Goal: Find contact information: Obtain details needed to contact an individual or organization

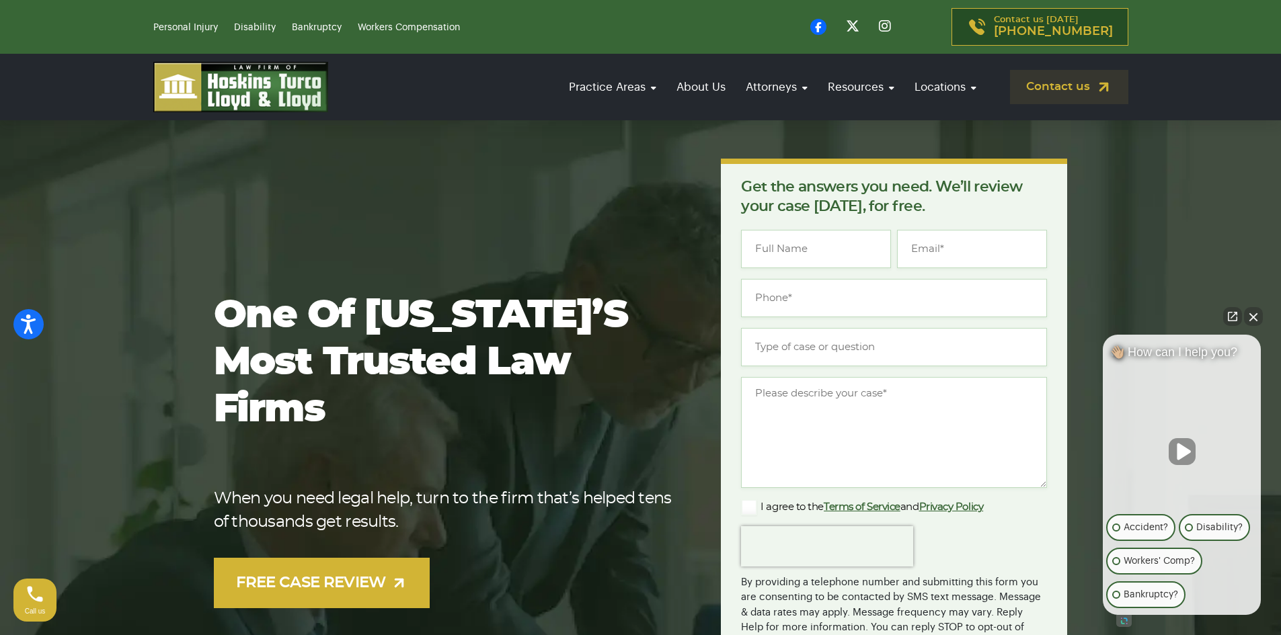
click at [733, 85] on ul "Practice Areas Personal Injury Car Accident [MEDICAL_DATA] [MEDICAL_DATA] [MEDI…" at bounding box center [772, 88] width 421 height 30
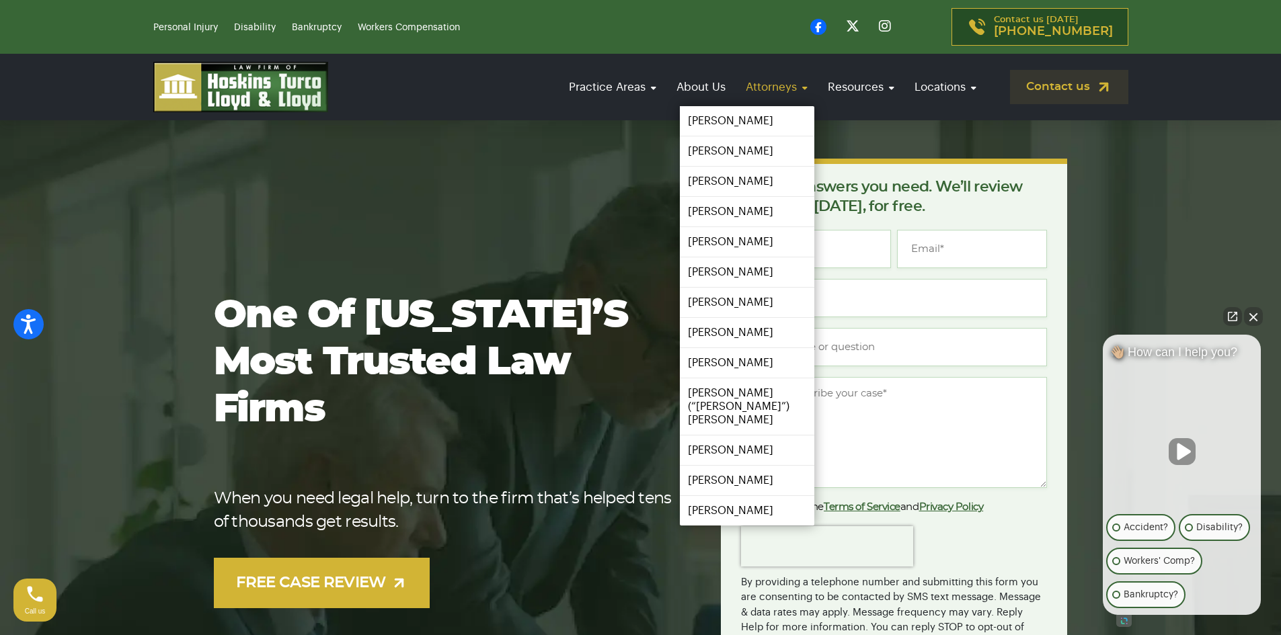
click at [750, 89] on link "Attorneys" at bounding box center [776, 87] width 75 height 38
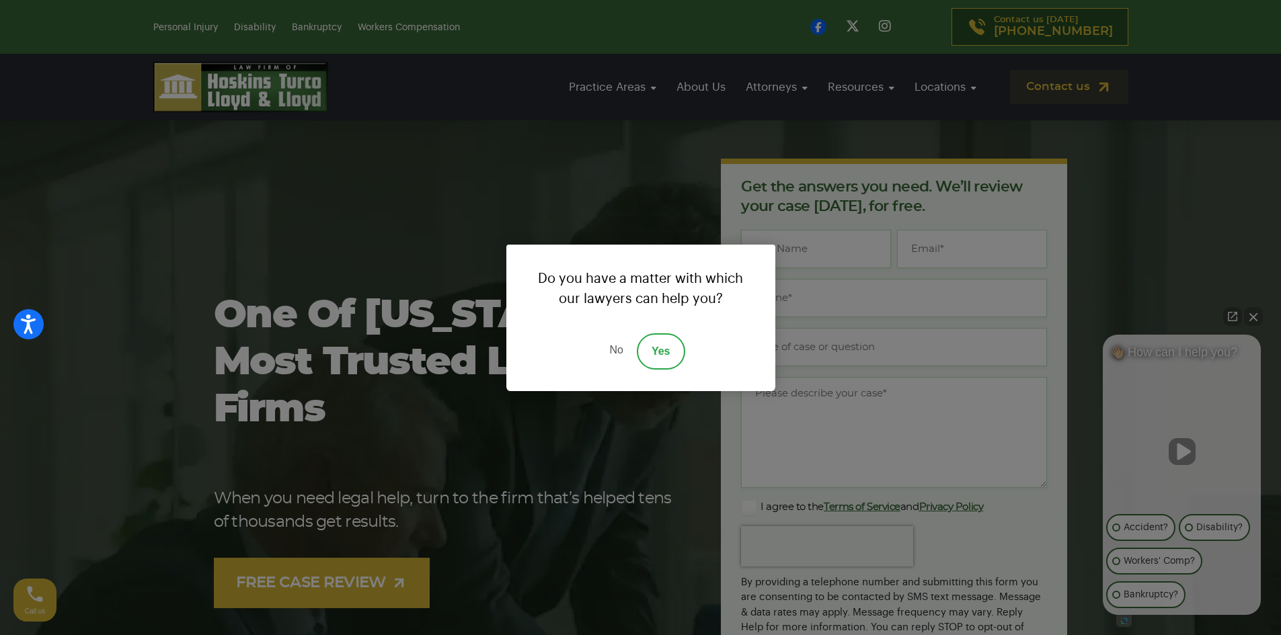
drag, startPoint x: 611, startPoint y: 348, endPoint x: 621, endPoint y: 346, distance: 10.4
click at [612, 348] on link "No" at bounding box center [616, 351] width 40 height 36
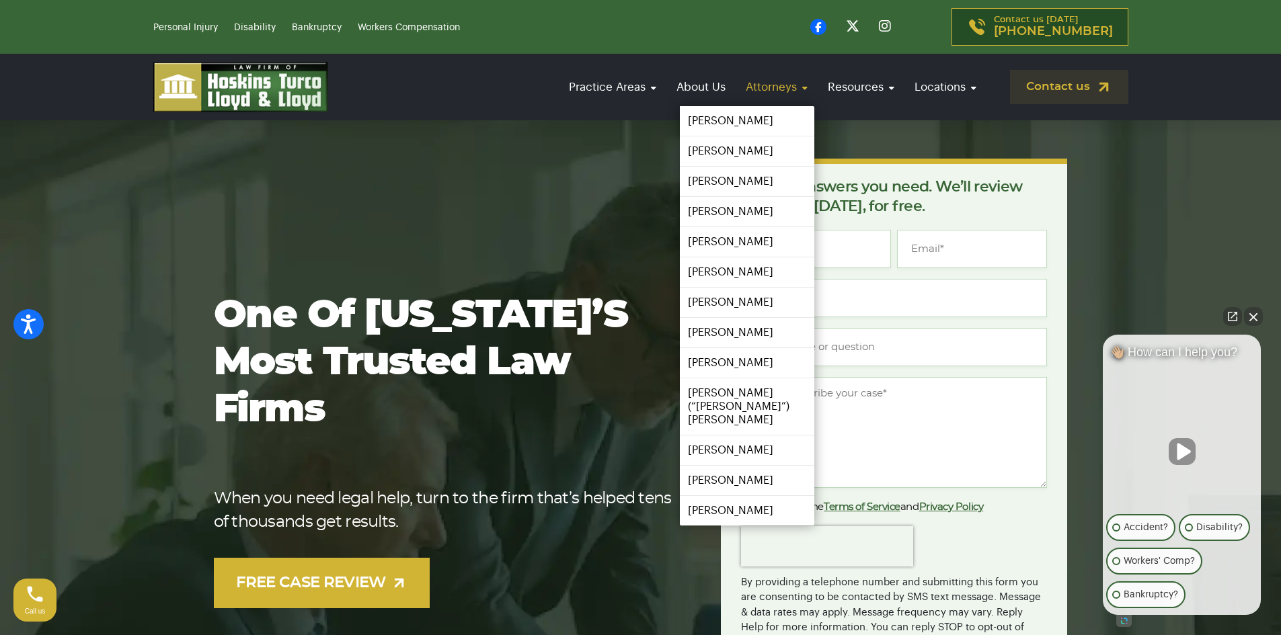
click at [772, 85] on link "Attorneys" at bounding box center [776, 87] width 75 height 38
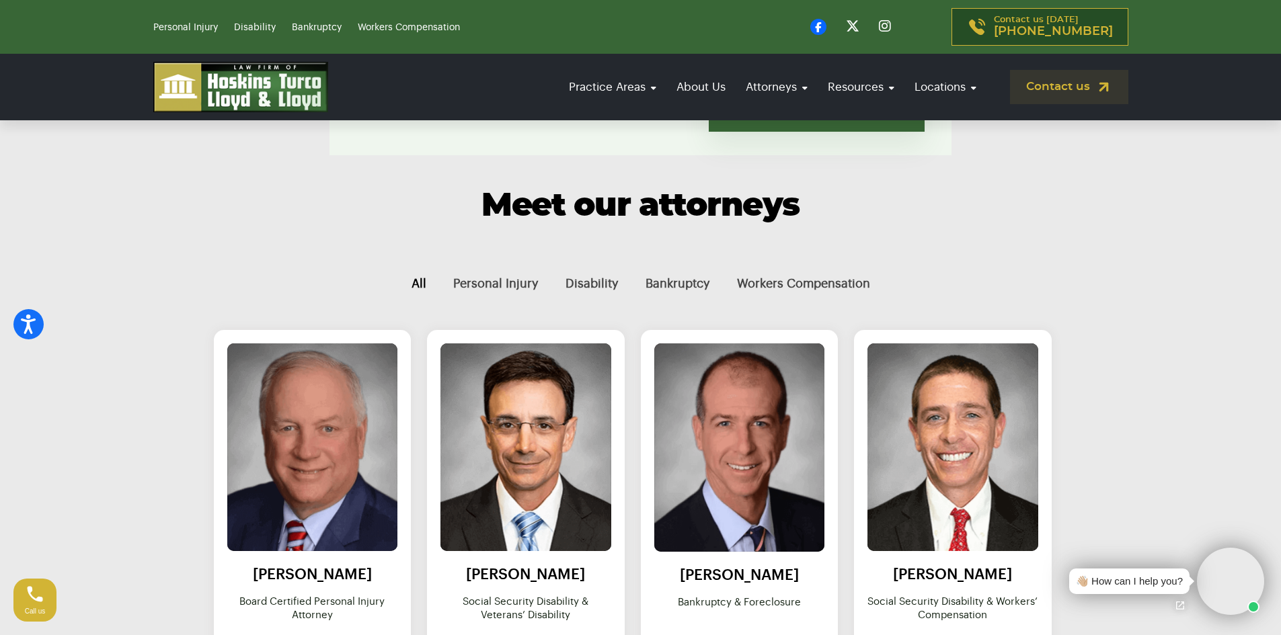
scroll to position [471, 0]
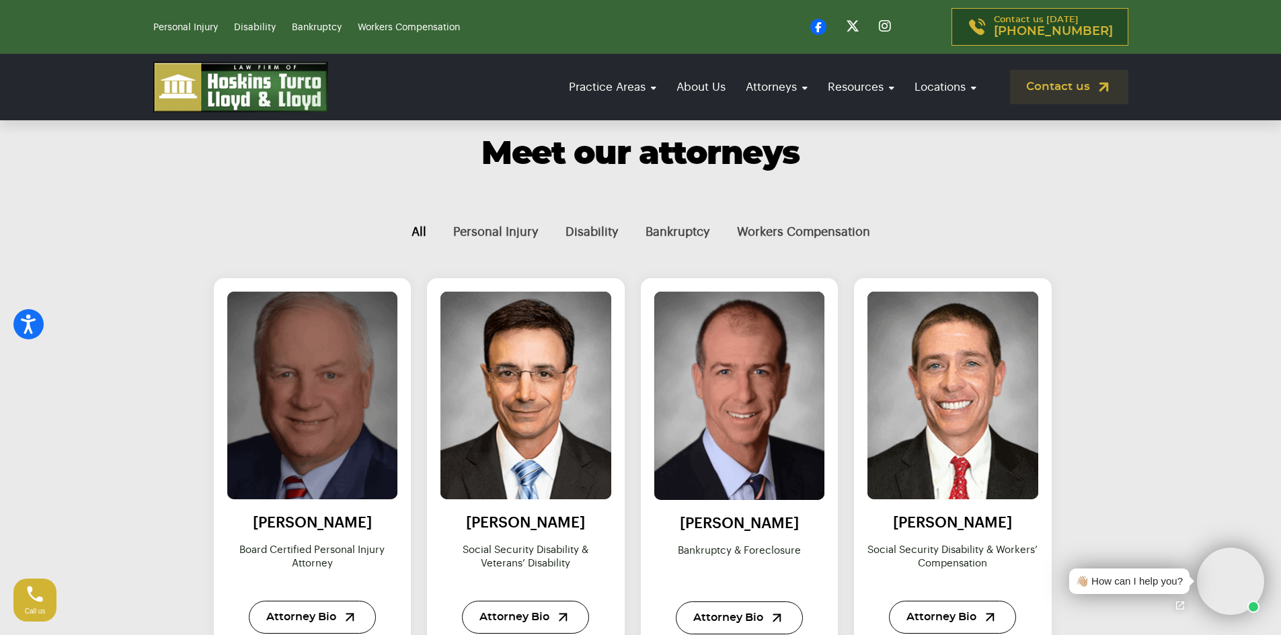
click at [358, 465] on img at bounding box center [312, 396] width 188 height 229
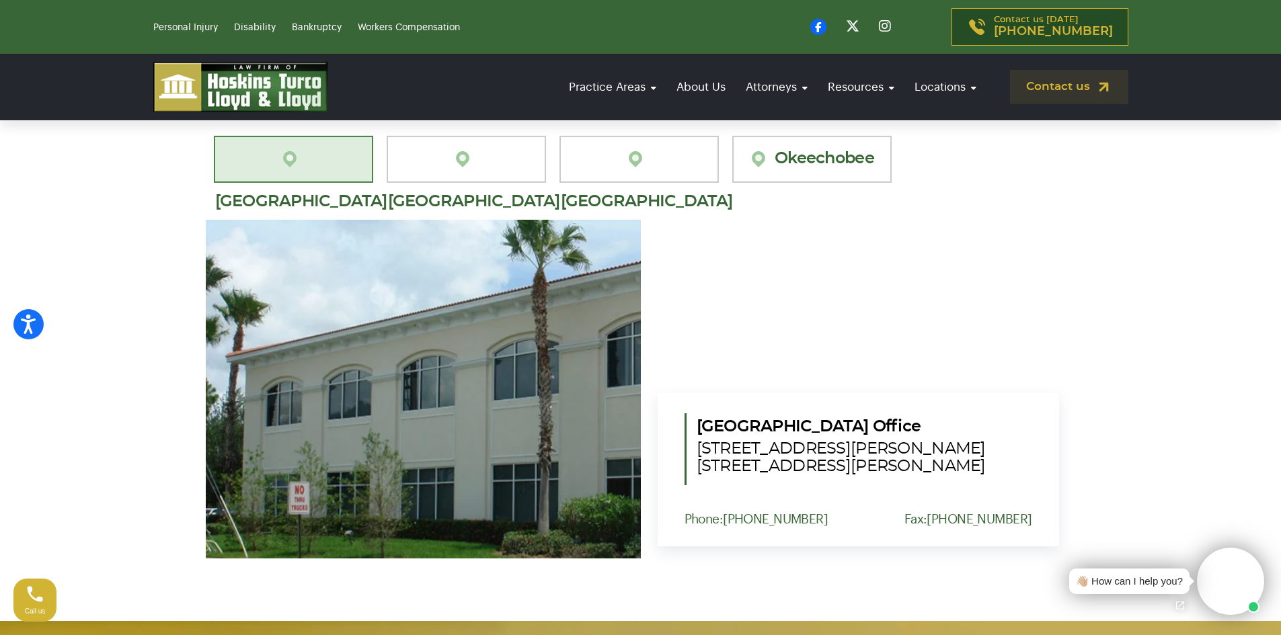
scroll to position [471, 0]
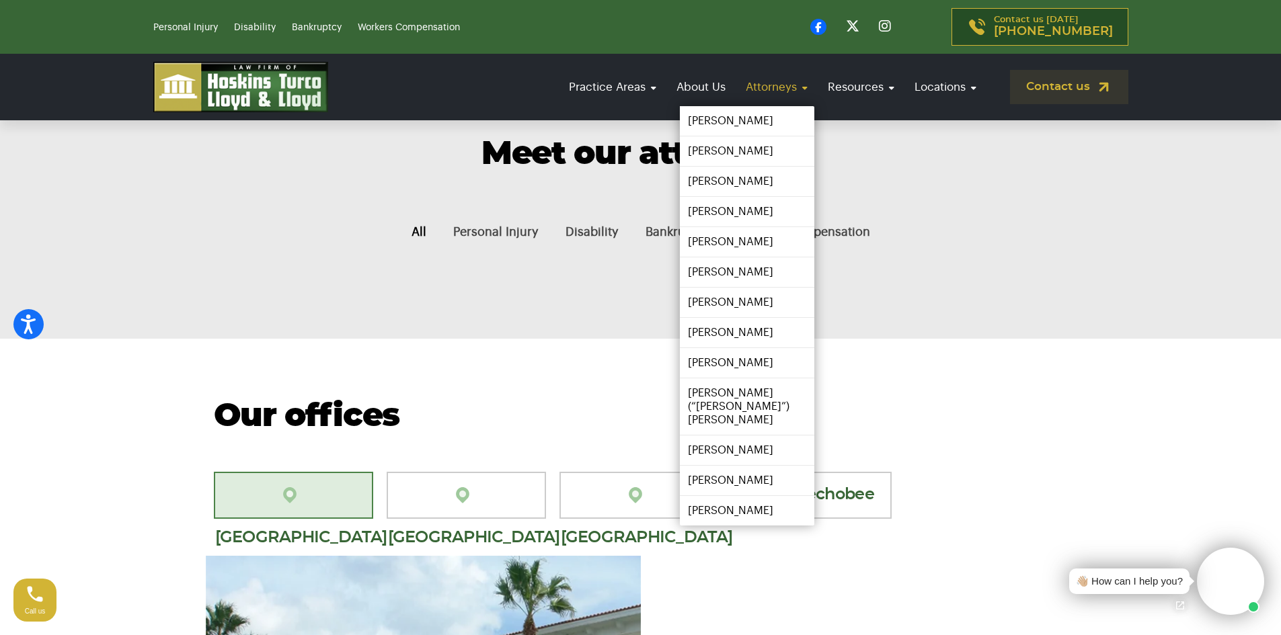
click at [751, 88] on link "Attorneys" at bounding box center [776, 87] width 75 height 38
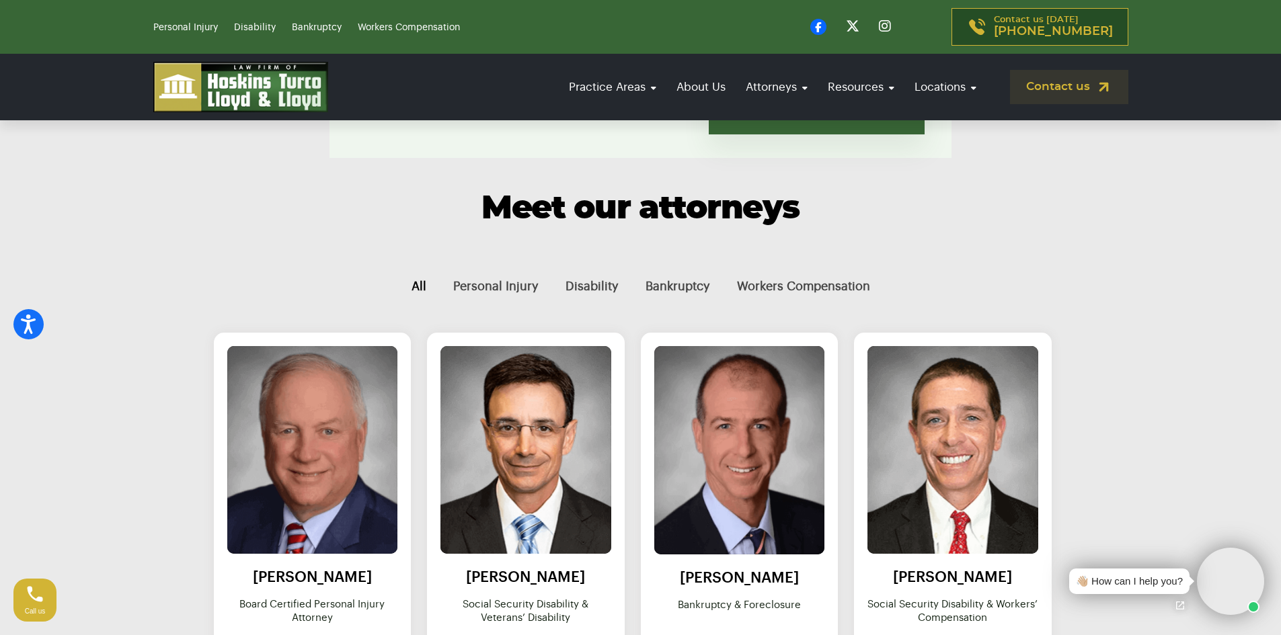
scroll to position [538, 0]
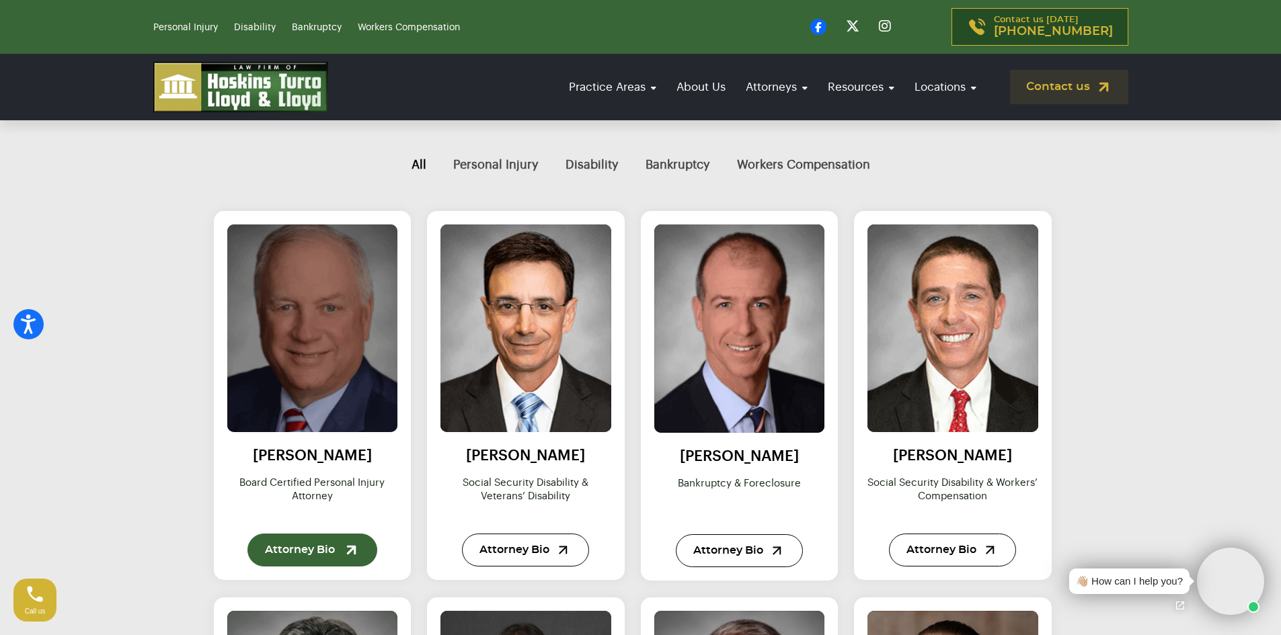
click at [292, 559] on link "Attorney Bio" at bounding box center [312, 550] width 130 height 33
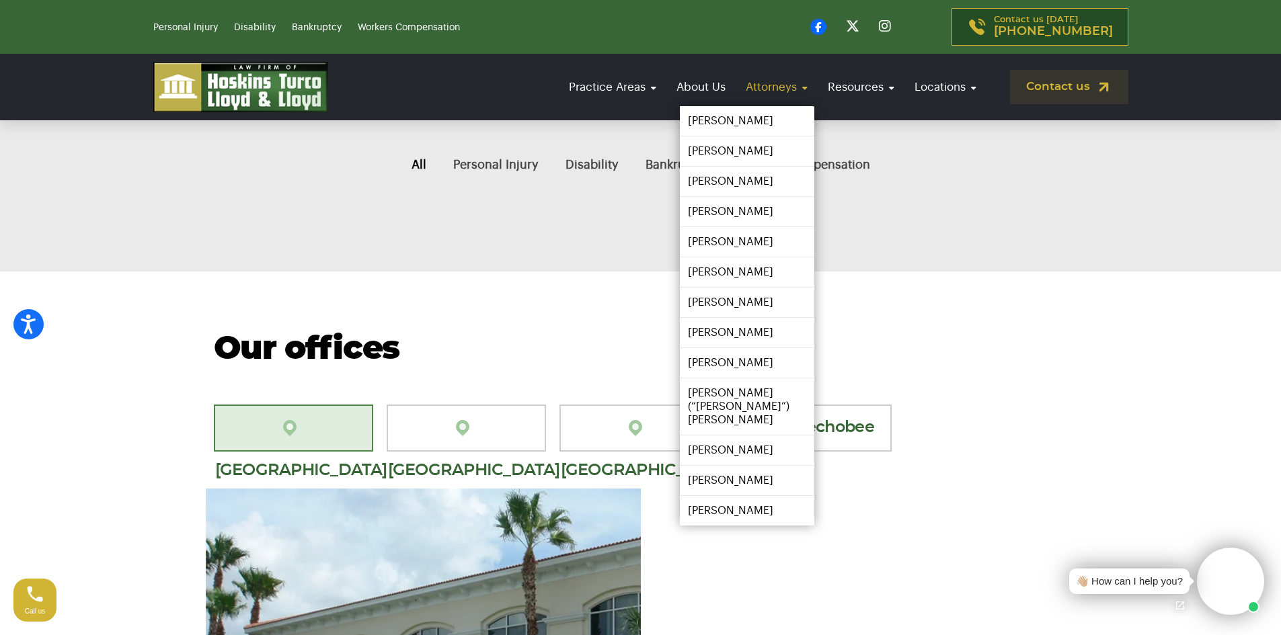
click at [785, 89] on link "Attorneys" at bounding box center [776, 87] width 75 height 38
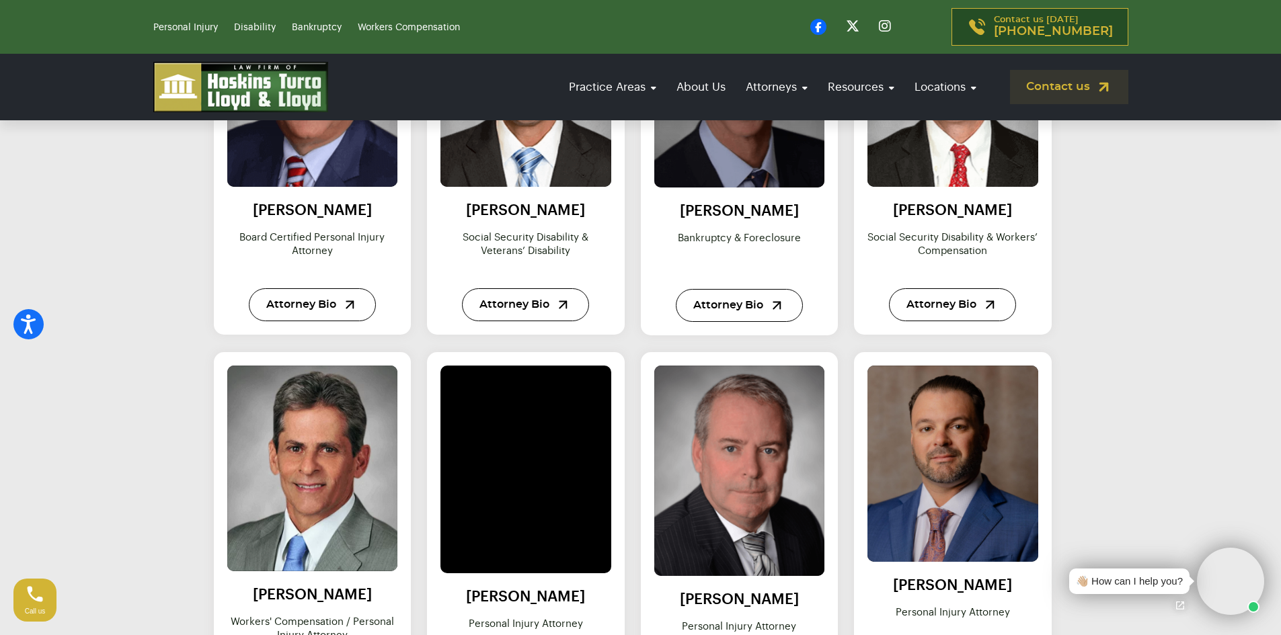
scroll to position [807, 0]
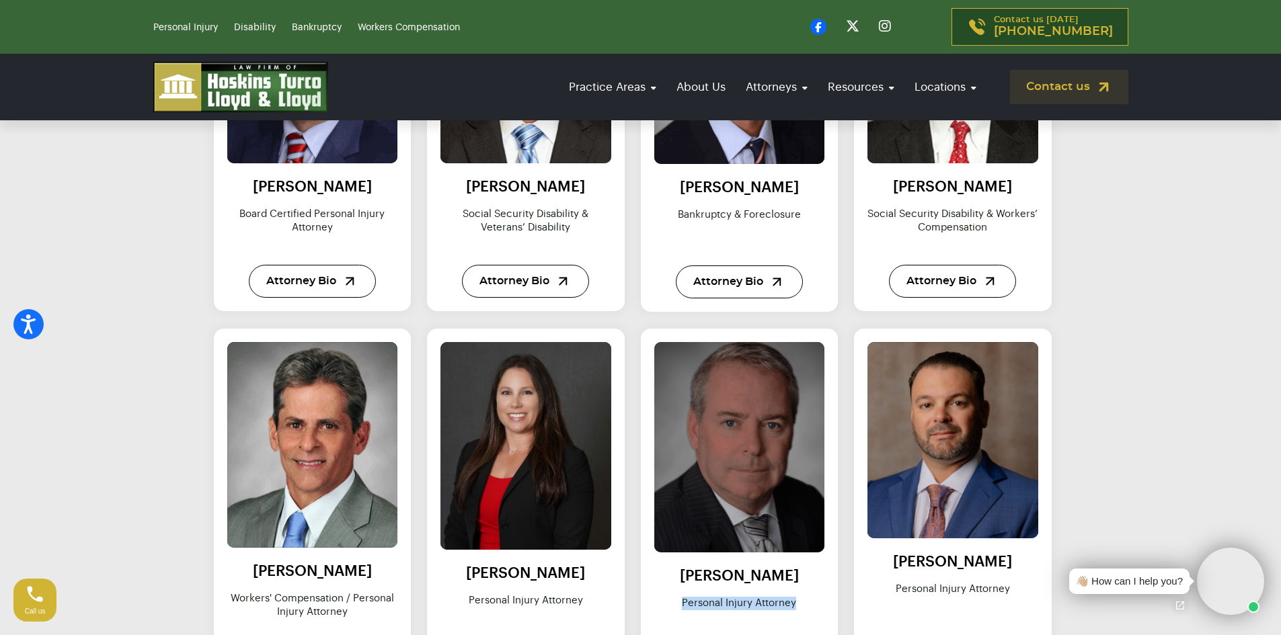
drag, startPoint x: 797, startPoint y: 602, endPoint x: 682, endPoint y: 603, distance: 115.0
click at [682, 603] on p "Personal Injury Attorney" at bounding box center [739, 617] width 171 height 40
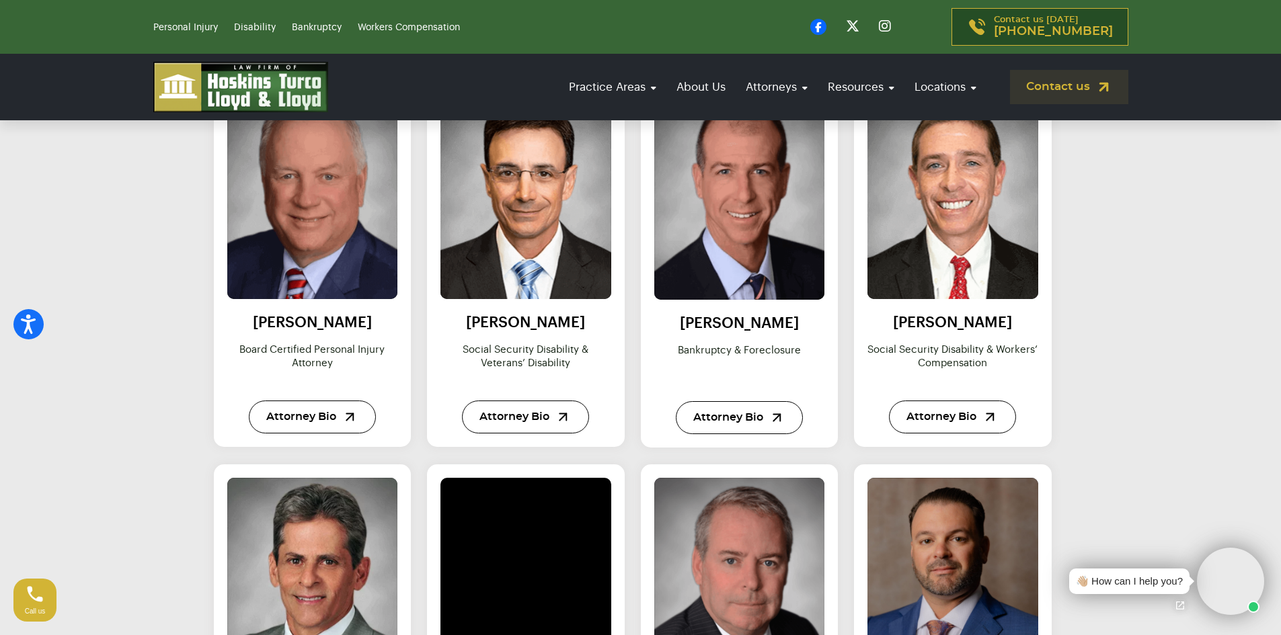
scroll to position [941, 0]
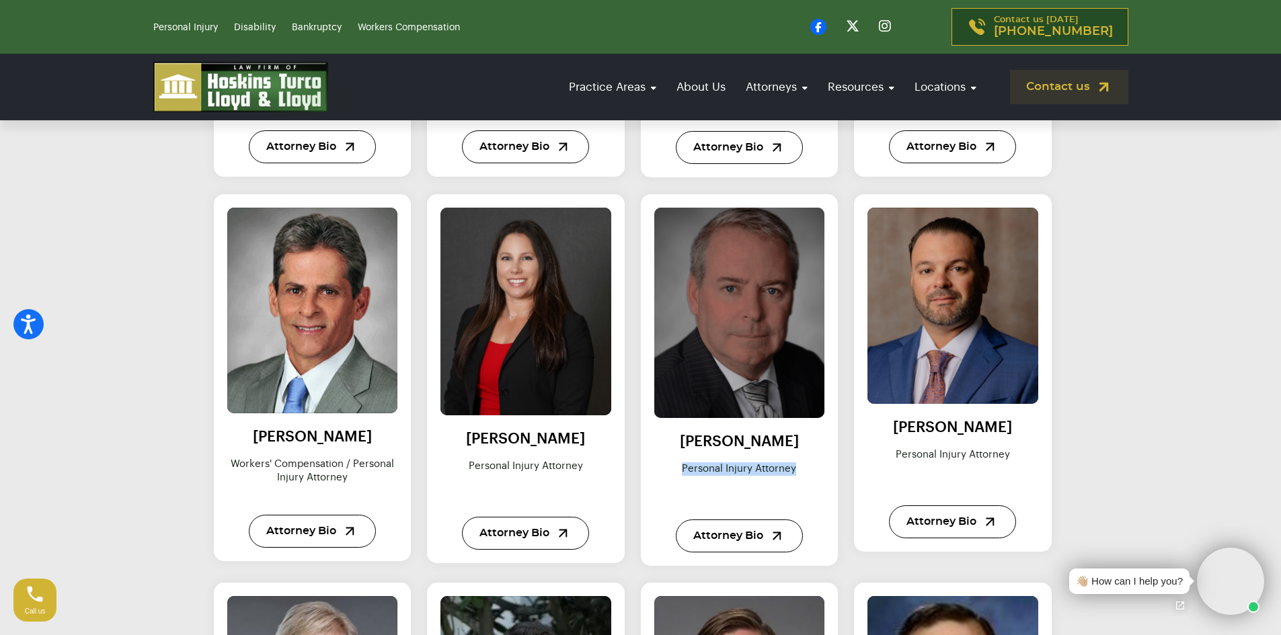
drag, startPoint x: 794, startPoint y: 469, endPoint x: 682, endPoint y: 459, distance: 112.1
click at [682, 459] on div "[PERSON_NAME] Personal Injury Attorney Attorney Bio" at bounding box center [739, 485] width 171 height 134
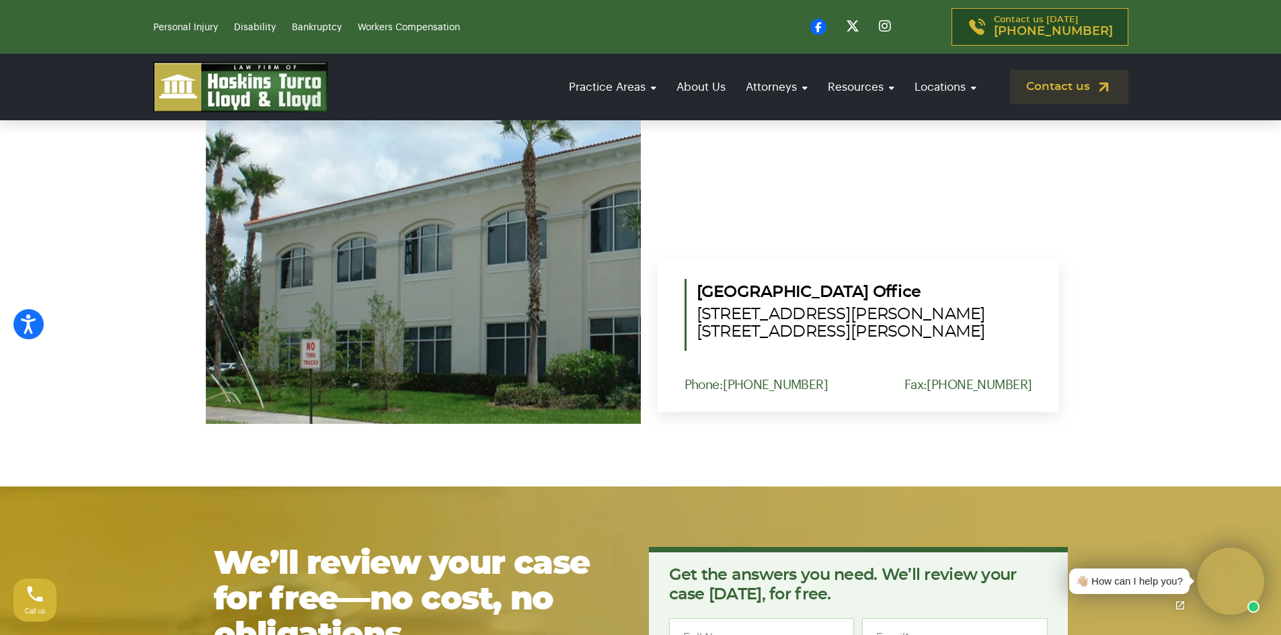
copy p "Personal Injury Attorney"
